Goal: Complete application form: Complete application form

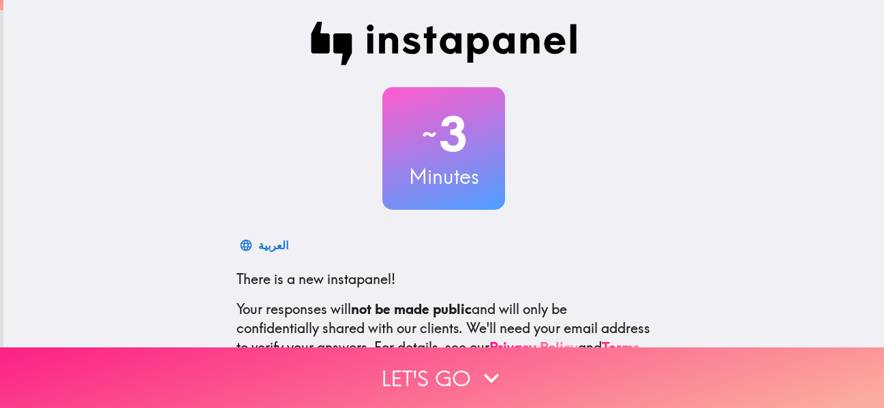
click at [485, 371] on icon "button" at bounding box center [491, 378] width 30 height 30
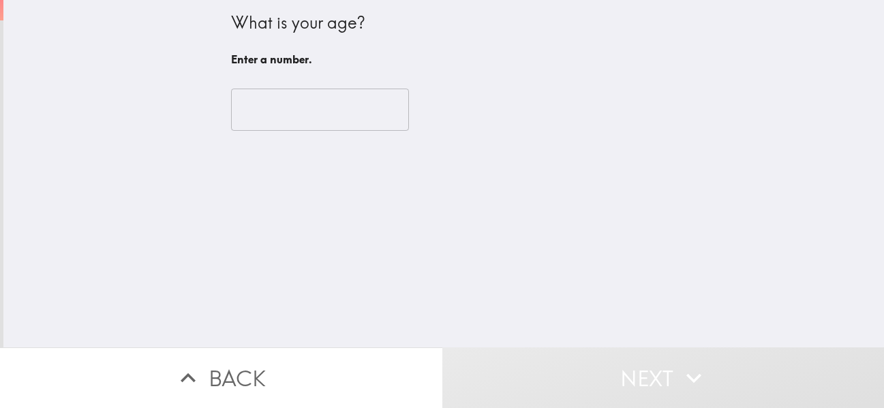
click at [398, 112] on input "number" at bounding box center [320, 110] width 178 height 42
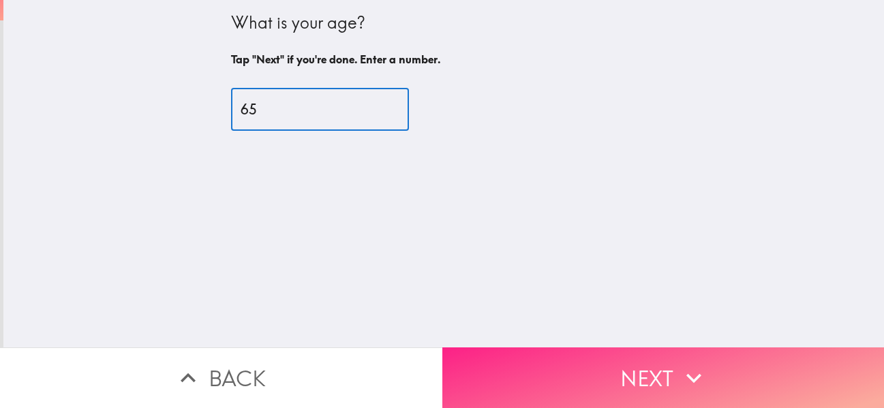
type input "65"
click at [670, 371] on button "Next" at bounding box center [663, 378] width 442 height 61
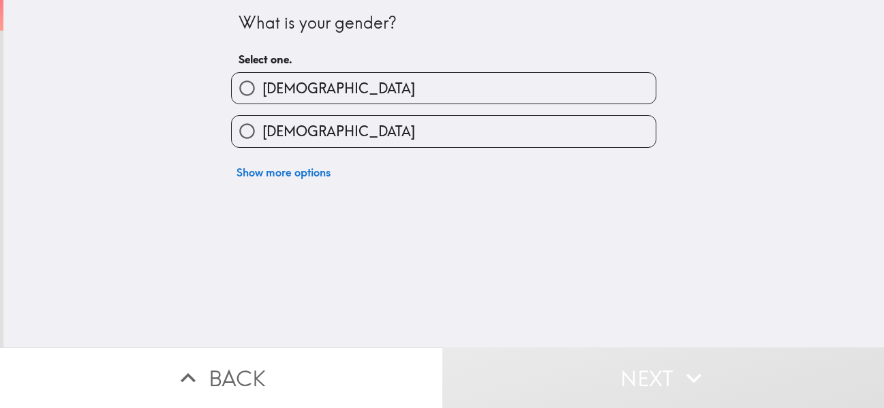
click at [247, 130] on input "[DEMOGRAPHIC_DATA]" at bounding box center [247, 131] width 31 height 31
radio input "true"
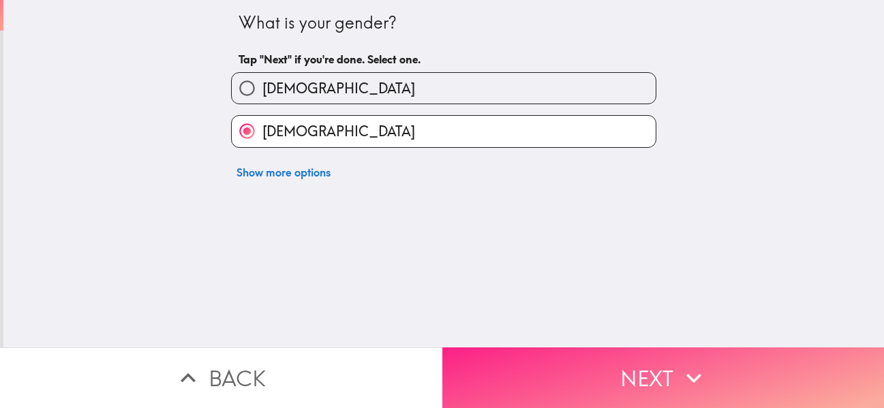
click at [676, 362] on button "Next" at bounding box center [663, 378] width 442 height 61
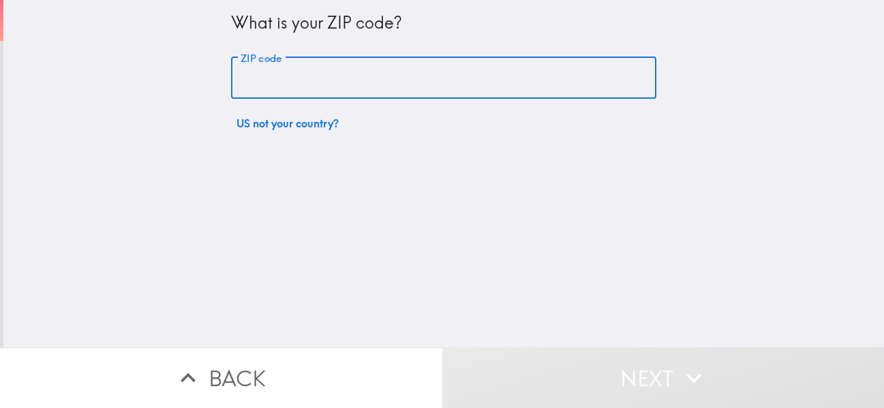
click at [316, 75] on input "ZIP code" at bounding box center [443, 78] width 425 height 42
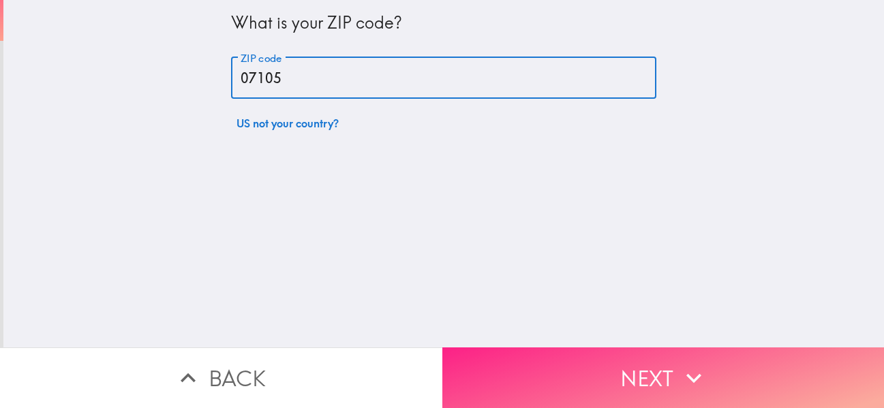
type input "07105"
click at [615, 383] on button "Next" at bounding box center [663, 378] width 442 height 61
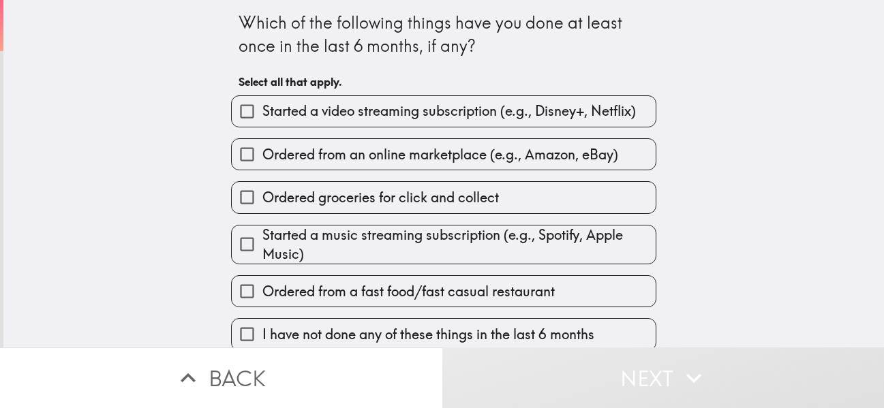
scroll to position [3, 0]
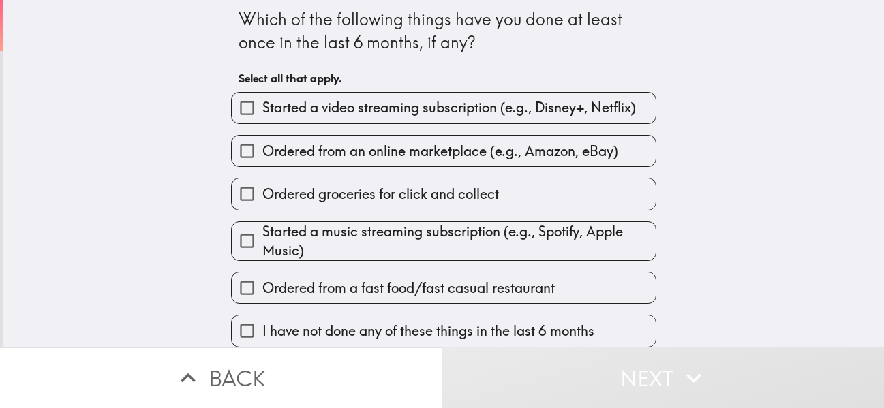
click at [243, 328] on input "I have not done any of these things in the last 6 months" at bounding box center [247, 331] width 31 height 31
checkbox input "true"
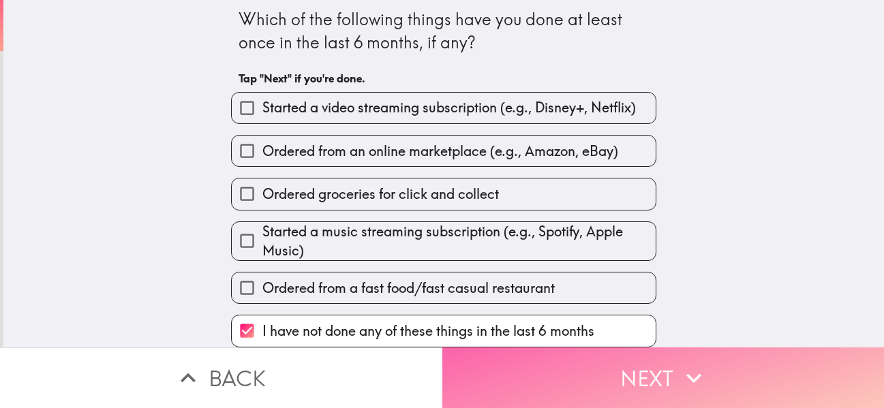
click at [634, 369] on button "Next" at bounding box center [663, 378] width 442 height 61
